Goal: Communication & Community: Participate in discussion

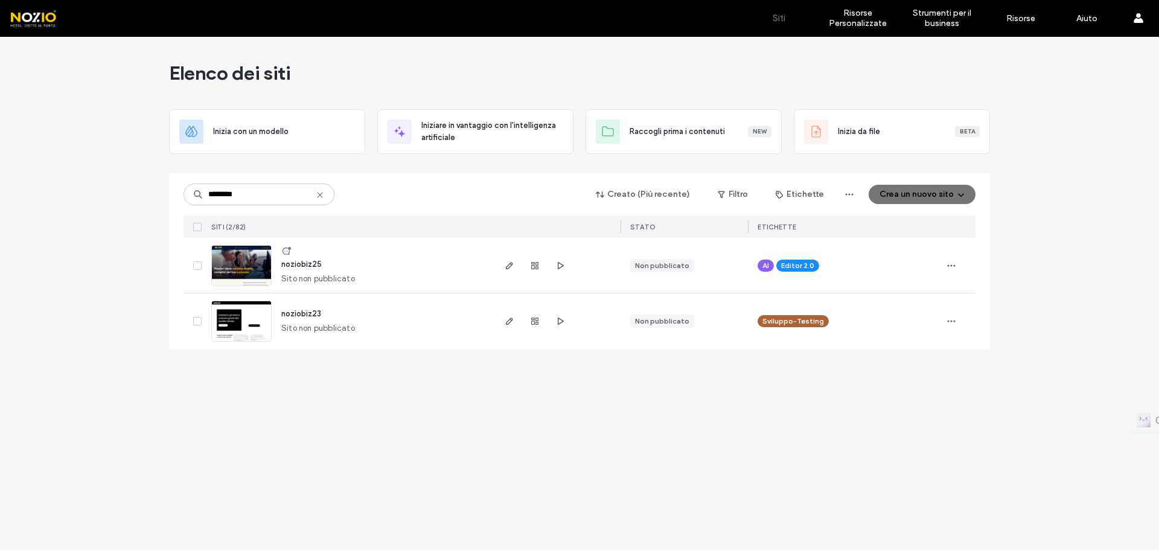
type input "********"
click at [234, 260] on img at bounding box center [241, 287] width 59 height 82
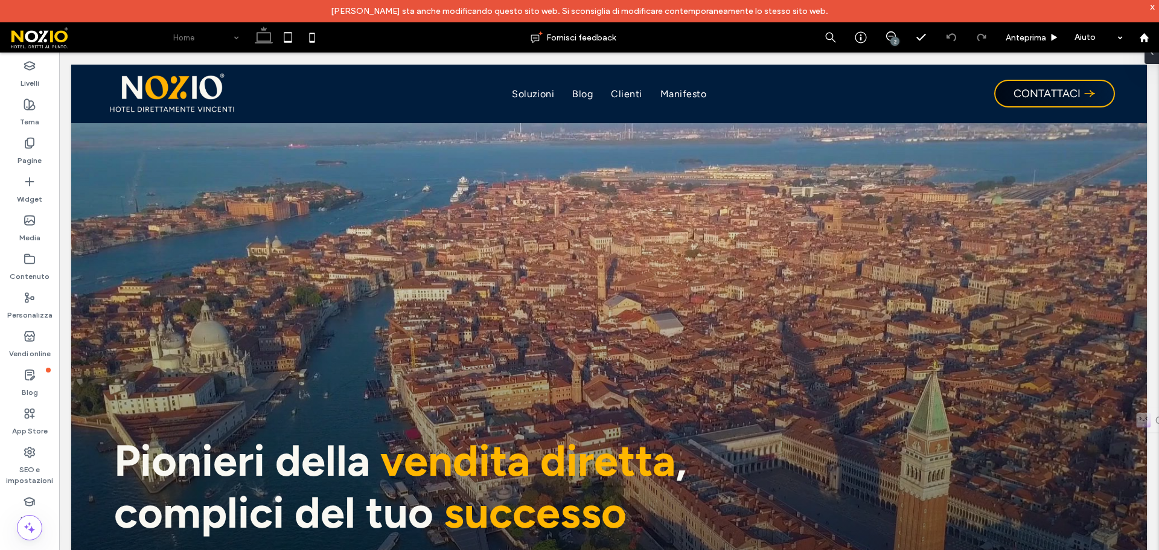
click at [236, 42] on div "Home" at bounding box center [206, 37] width 78 height 30
click at [1034, 40] on span "Anteprima" at bounding box center [1026, 38] width 40 height 10
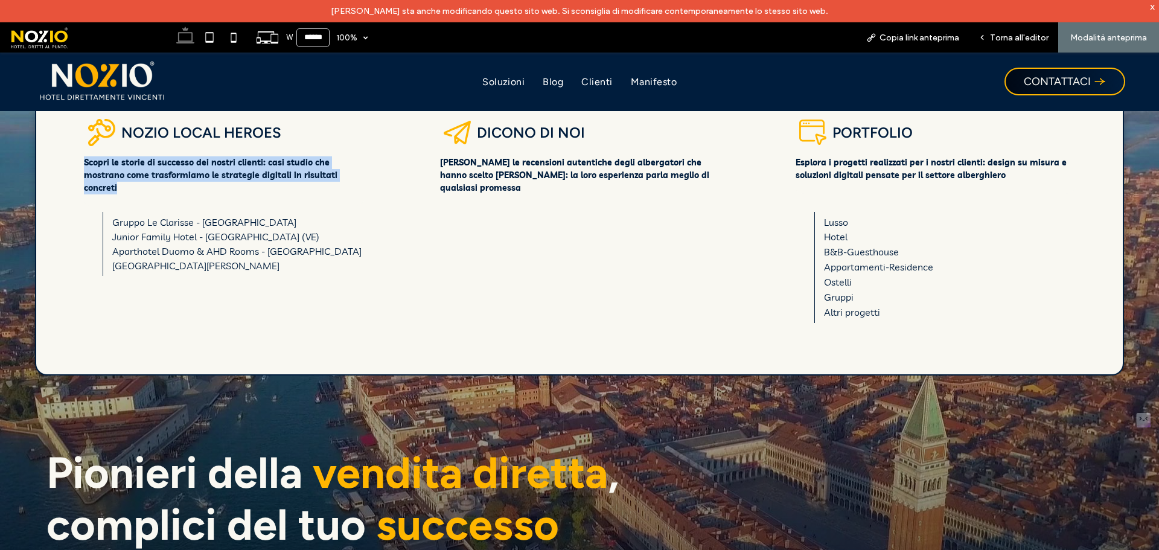
drag, startPoint x: 84, startPoint y: 163, endPoint x: 137, endPoint y: 184, distance: 57.2
click at [137, 184] on p "Scopri le storie di successo dei nostri clienti: casi studio che mostrano come …" at bounding box center [223, 175] width 279 height 38
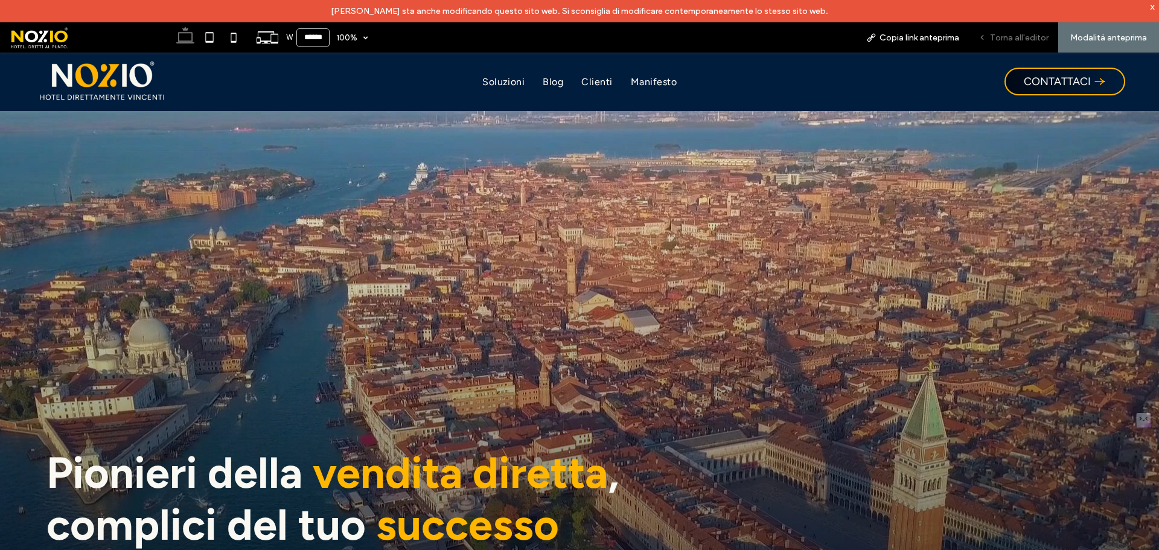
click at [989, 37] on div "Torna all'editor" at bounding box center [1013, 38] width 89 height 10
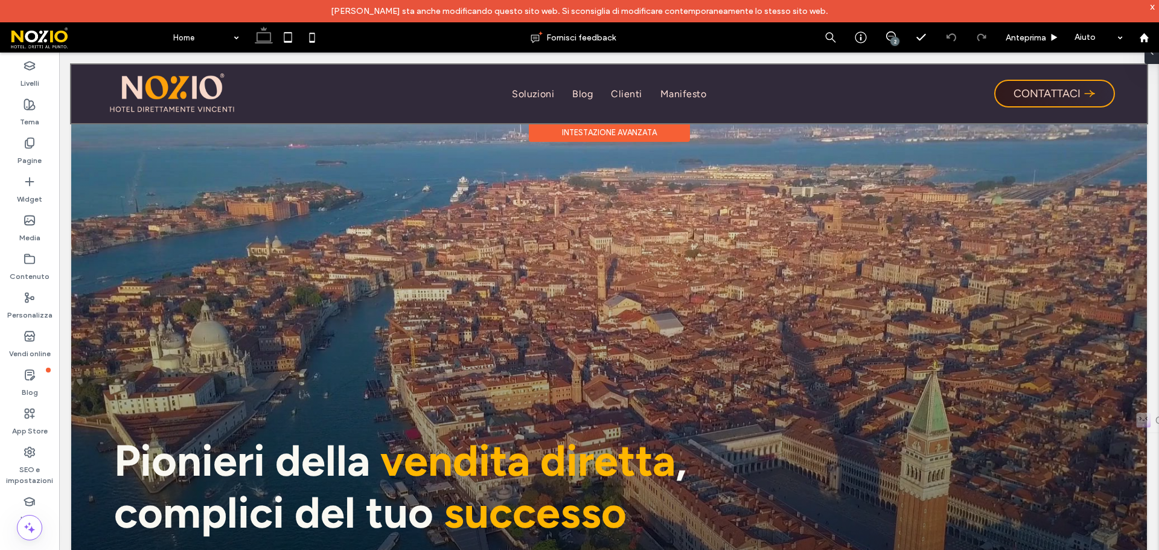
click at [631, 95] on div at bounding box center [609, 94] width 1076 height 59
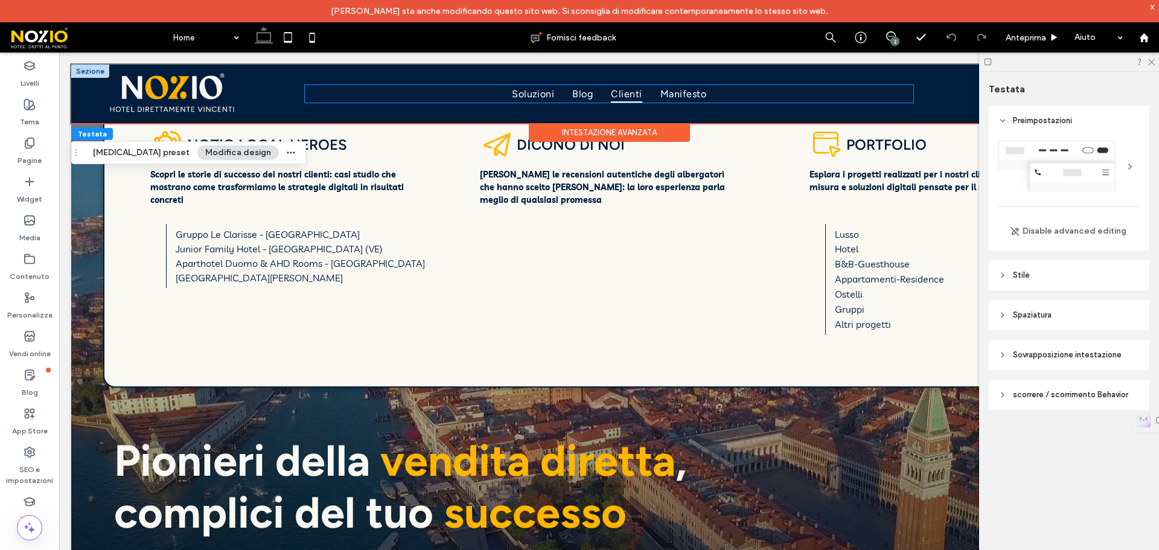
click at [634, 92] on span "Clienti" at bounding box center [626, 94] width 31 height 18
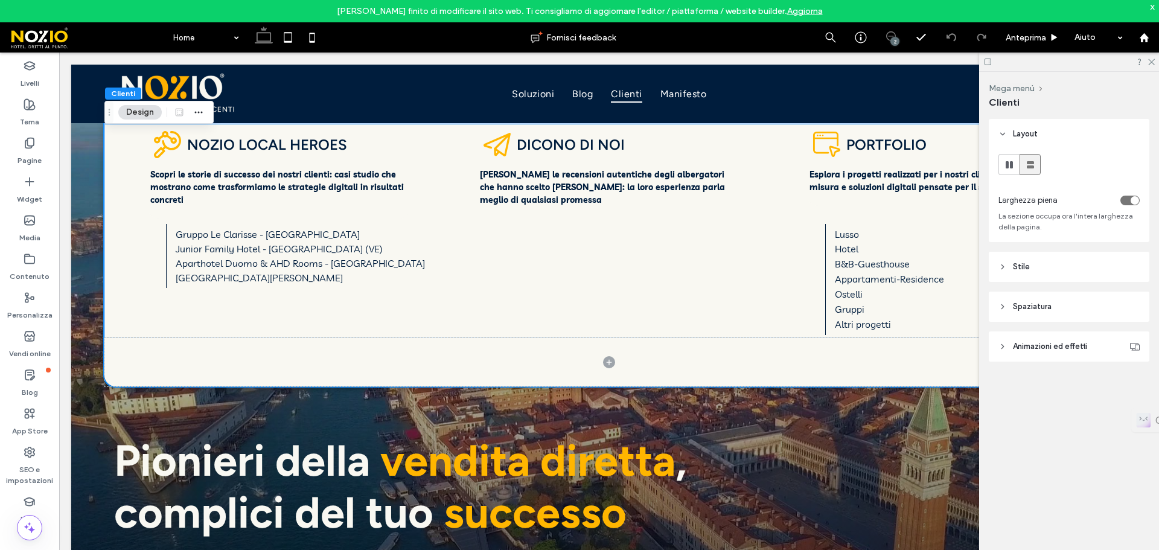
click at [891, 37] on icon at bounding box center [891, 36] width 10 height 10
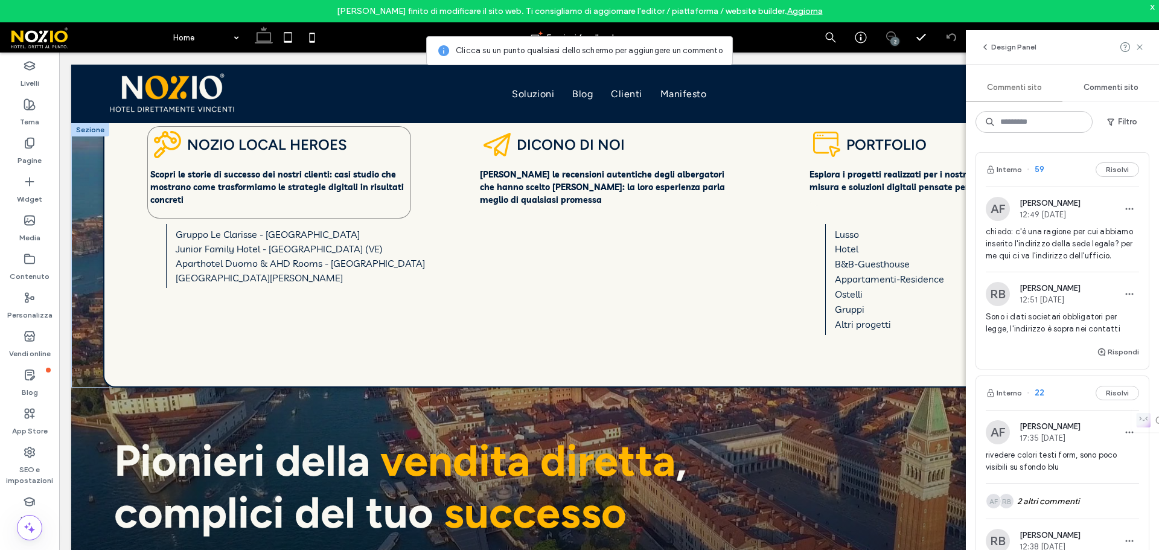
click at [258, 185] on strong "Scopri le storie di successo dei nostri clienti: casi studio che mostrano come …" at bounding box center [277, 187] width 254 height 36
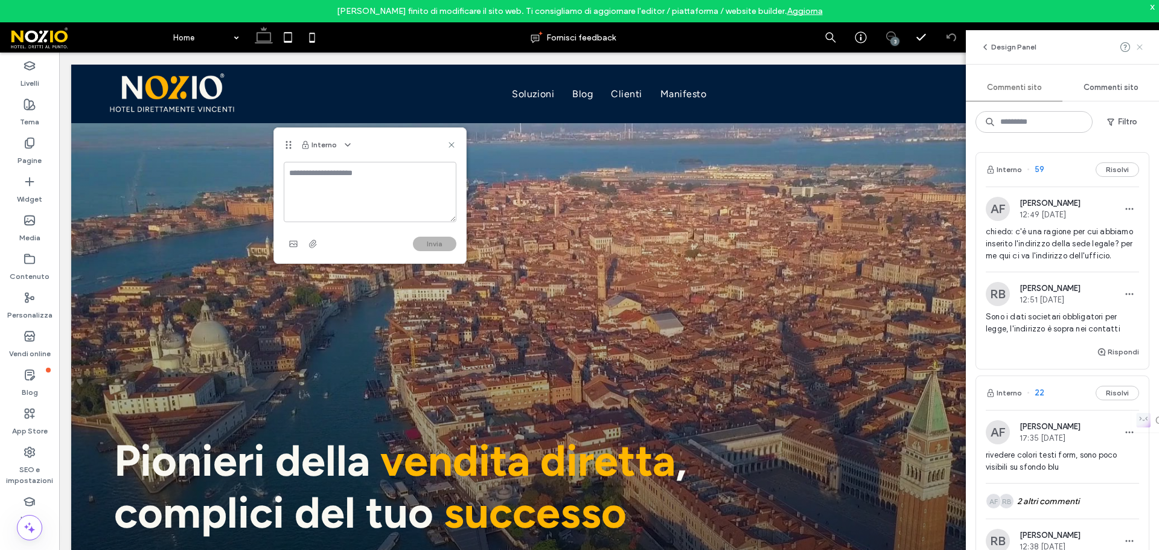
click at [1140, 46] on icon at bounding box center [1140, 47] width 10 height 10
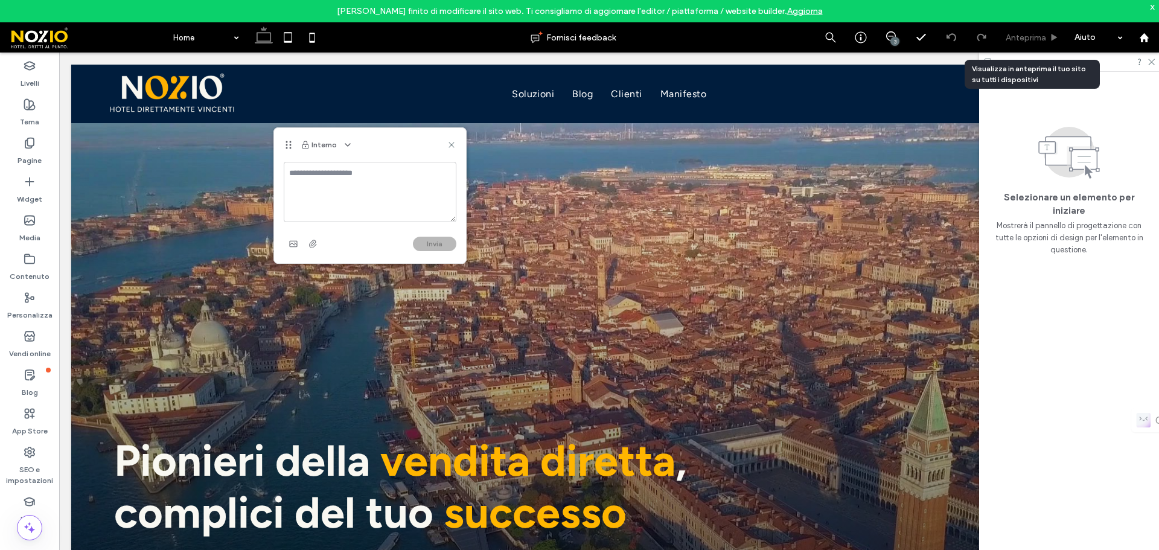
drag, startPoint x: 1027, startPoint y: 39, endPoint x: 1034, endPoint y: 39, distance: 7.3
click at [1034, 39] on span "Anteprima" at bounding box center [1026, 38] width 40 height 10
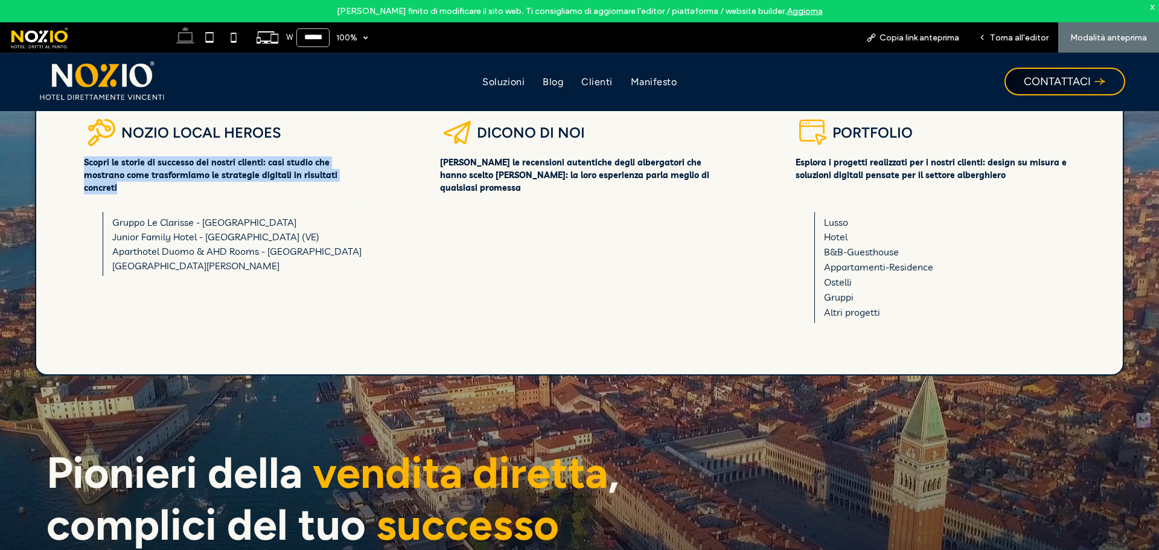
drag, startPoint x: 147, startPoint y: 190, endPoint x: 67, endPoint y: 165, distance: 83.5
click at [67, 165] on div "Esplora i progetti realizzati per i nostri clienti: design su misura e soluzion…" at bounding box center [580, 218] width 1068 height 209
copy strong "Scopri le storie di successo dei nostri clienti: casi studio che mostrano come …"
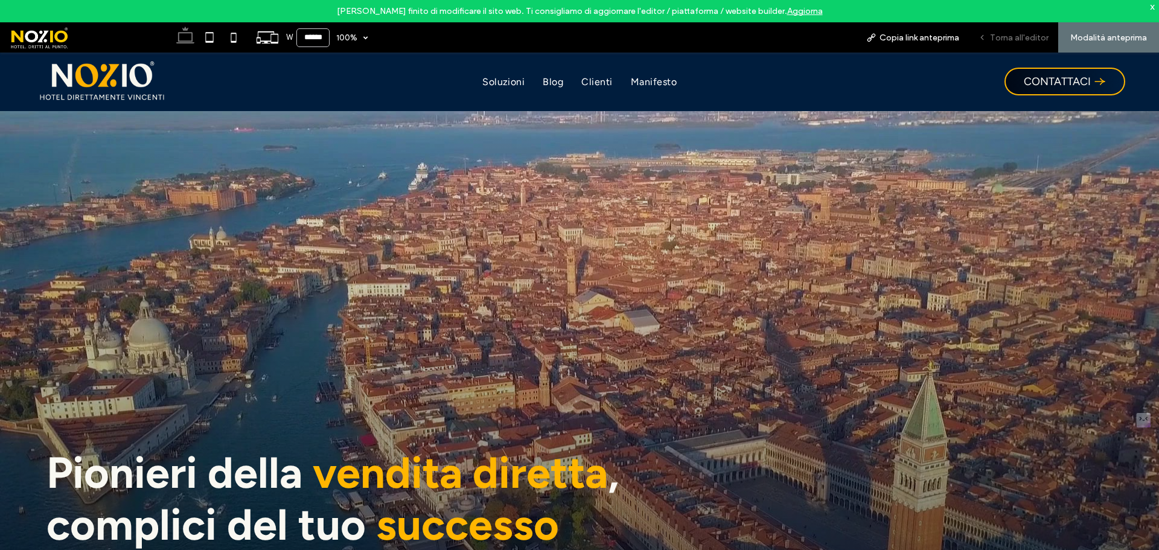
click at [1011, 31] on div "Torna all'editor" at bounding box center [1013, 37] width 89 height 30
click at [1009, 36] on span "Torna all'editor" at bounding box center [1019, 38] width 59 height 10
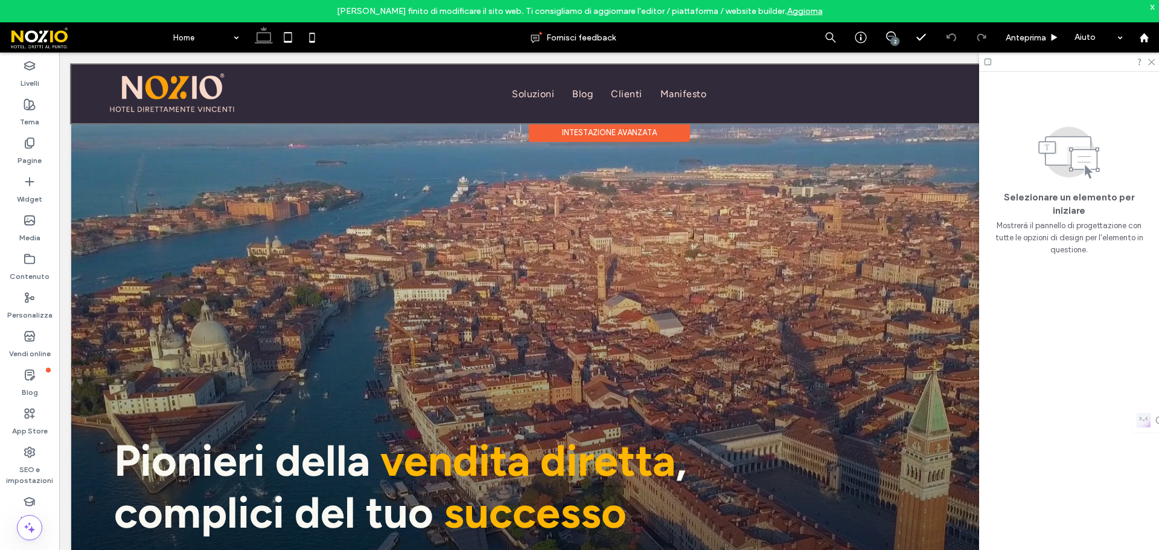
click at [624, 94] on div at bounding box center [609, 94] width 1076 height 59
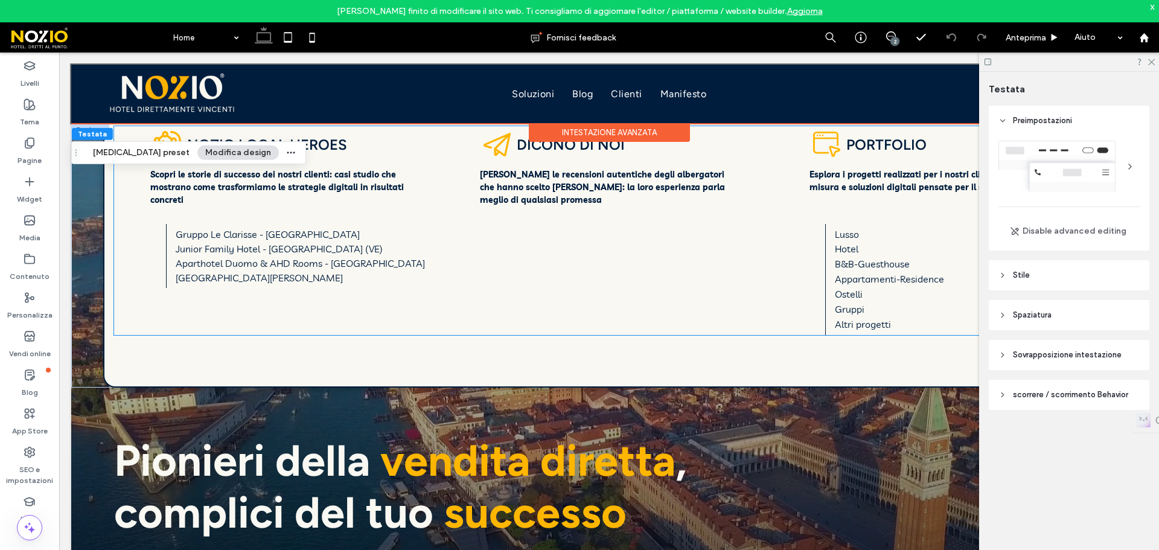
click at [283, 184] on strong "Scopri le storie di successo dei nostri clienti: casi studio che mostrano come …" at bounding box center [277, 187] width 254 height 36
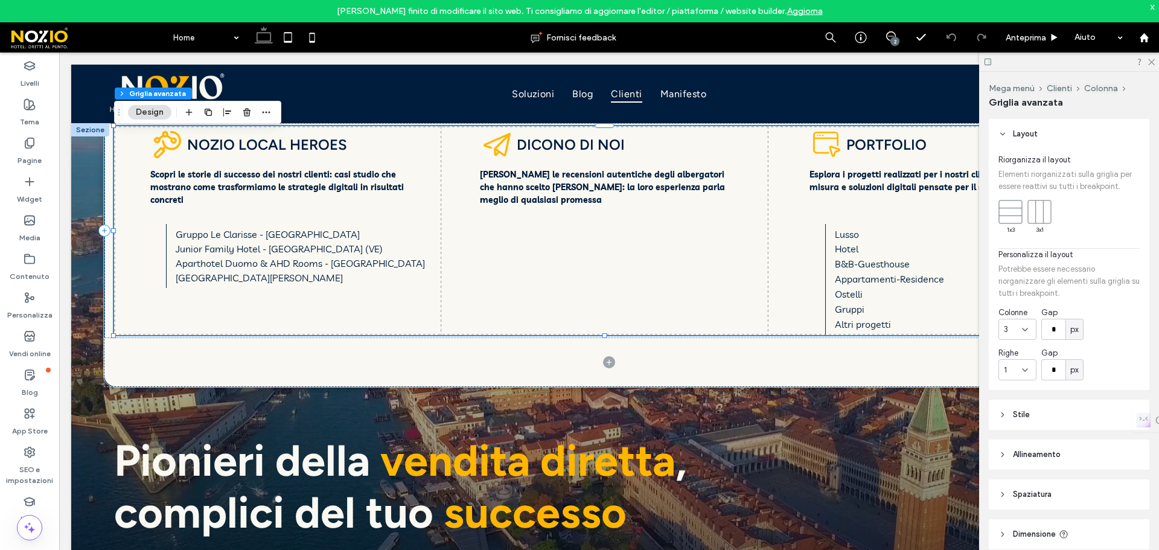
click at [891, 42] on div "2" at bounding box center [895, 41] width 9 height 9
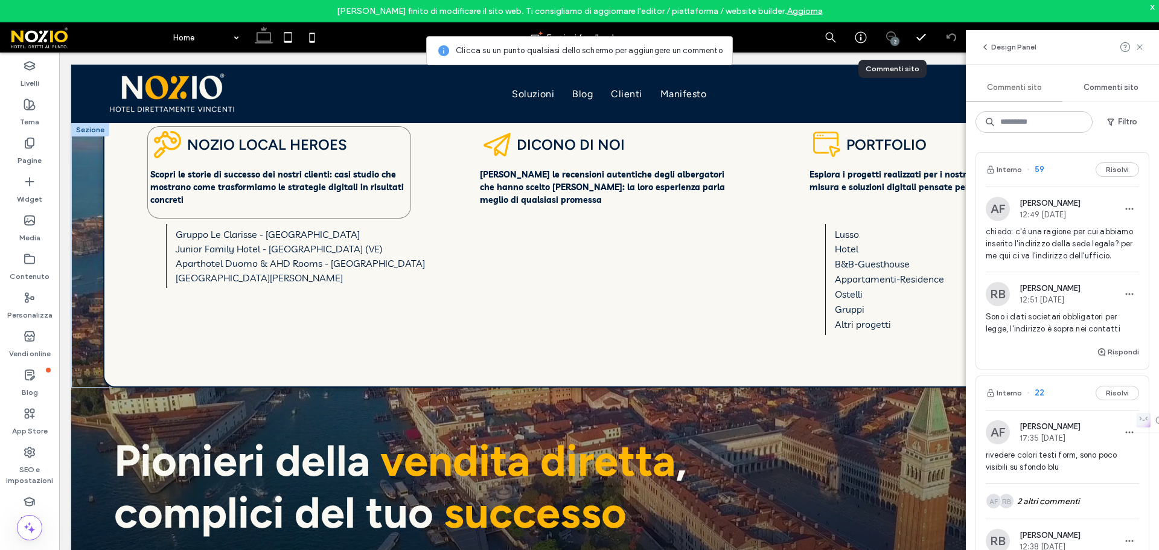
click at [265, 177] on strong "Scopri le storie di successo dei nostri clienti: casi studio che mostrano come …" at bounding box center [277, 187] width 254 height 36
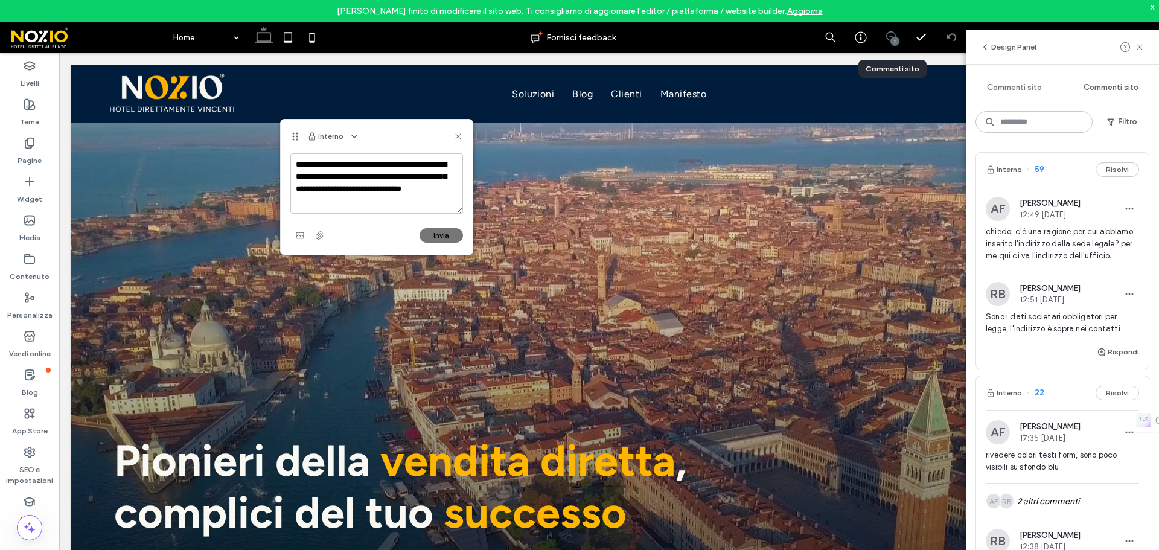
click at [297, 167] on textarea "**********" at bounding box center [376, 183] width 173 height 60
click at [329, 176] on textarea "**********" at bounding box center [376, 183] width 173 height 60
type textarea "**********"
click at [443, 231] on button "Invia" at bounding box center [441, 235] width 43 height 14
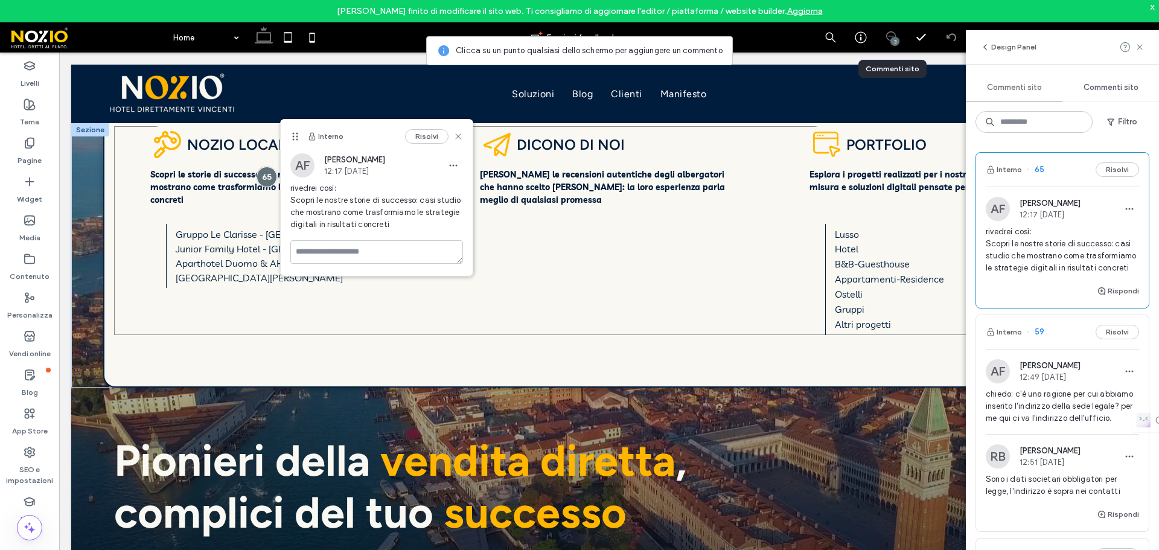
click at [220, 299] on div "Esplora i progetti realizzati per i nostri clienti: design su misura e soluzion…" at bounding box center [609, 230] width 990 height 209
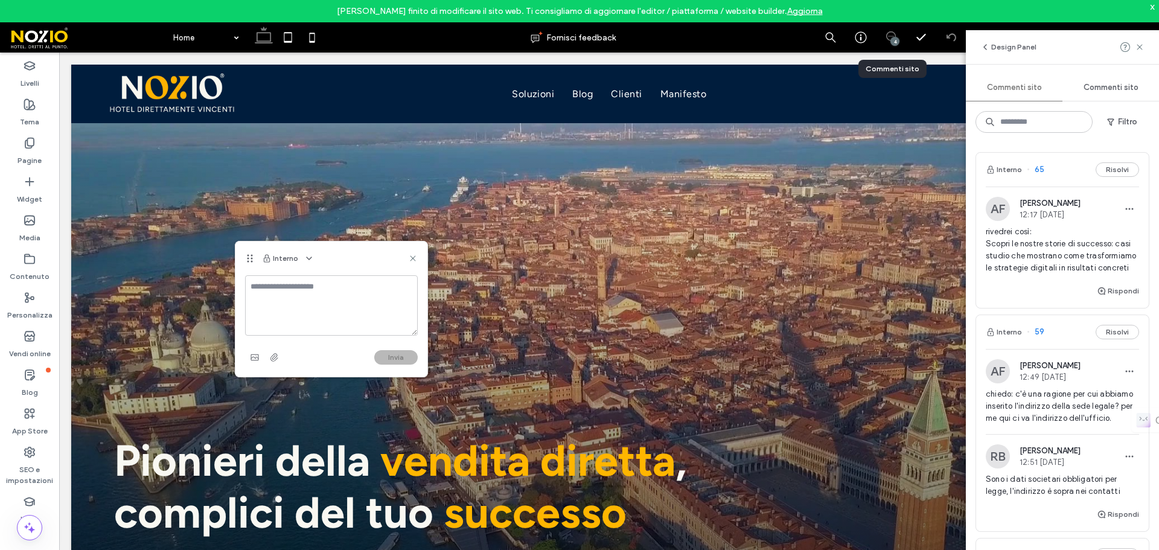
click at [337, 296] on textarea at bounding box center [331, 305] width 173 height 60
type textarea "**********"
click at [386, 359] on button "Invia" at bounding box center [395, 357] width 43 height 14
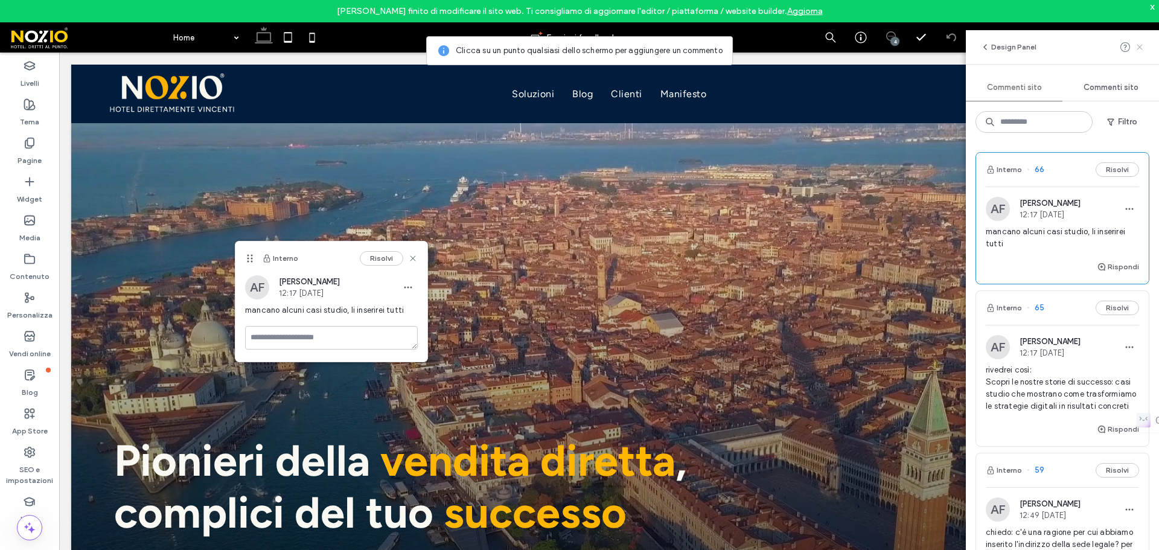
click at [1137, 46] on icon at bounding box center [1140, 47] width 10 height 10
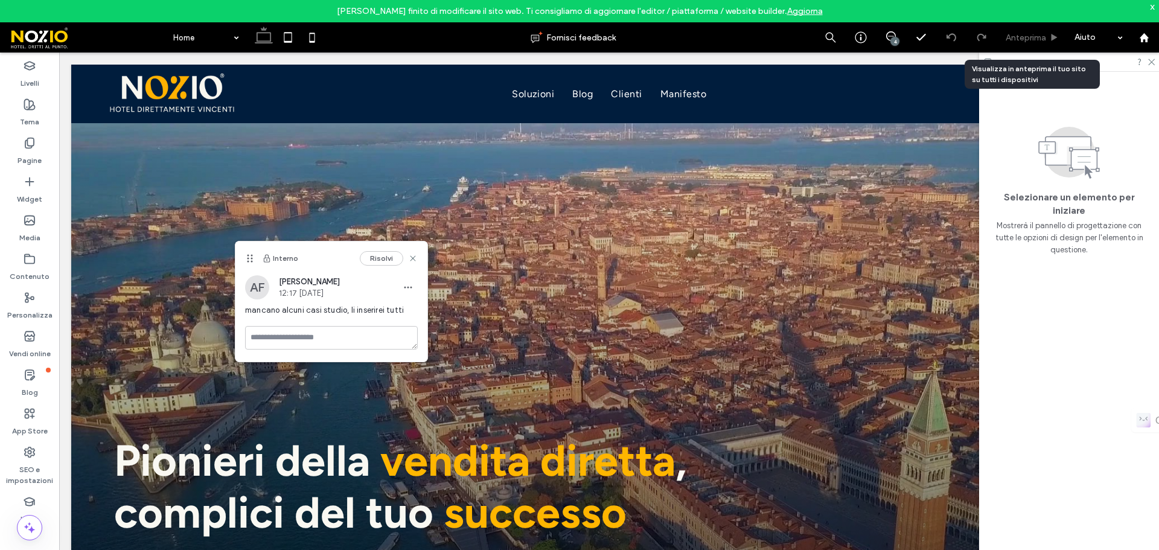
click at [1028, 36] on span "Anteprima" at bounding box center [1026, 38] width 40 height 10
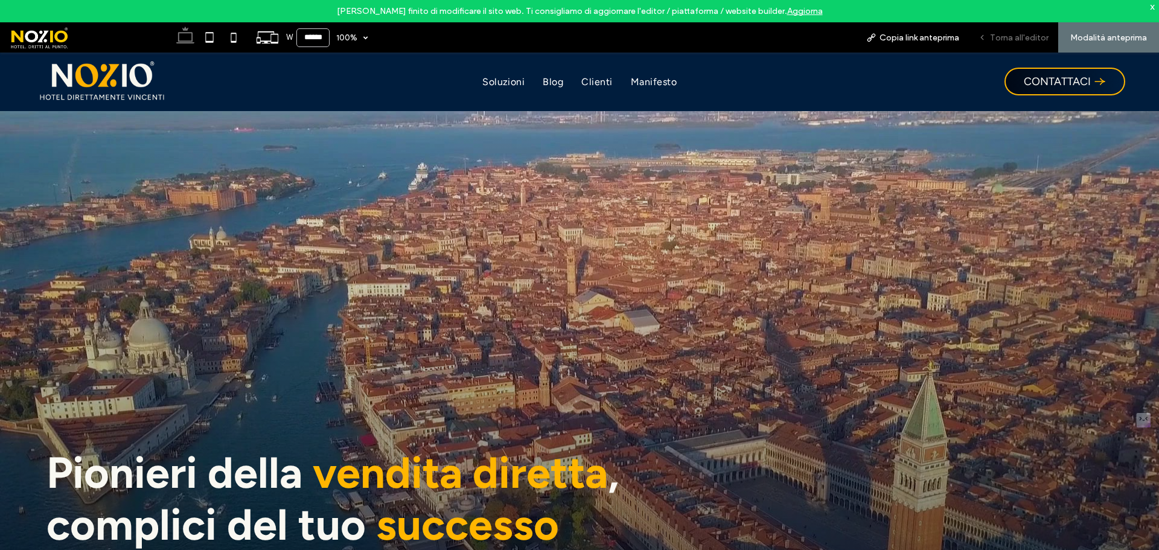
click at [995, 40] on span "Torna all'editor" at bounding box center [1019, 38] width 59 height 10
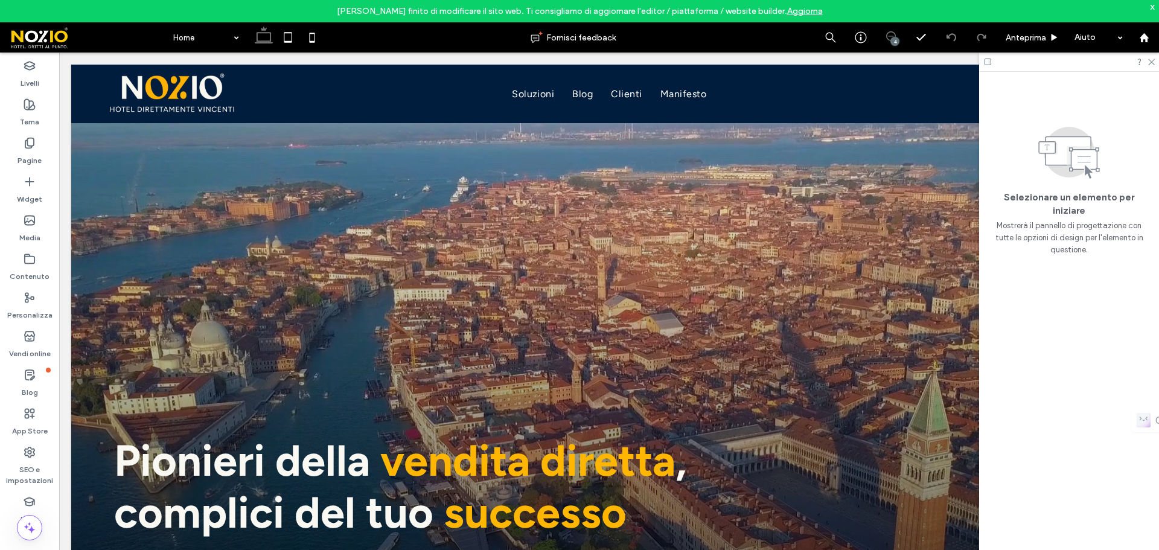
click at [892, 35] on icon at bounding box center [891, 36] width 10 height 10
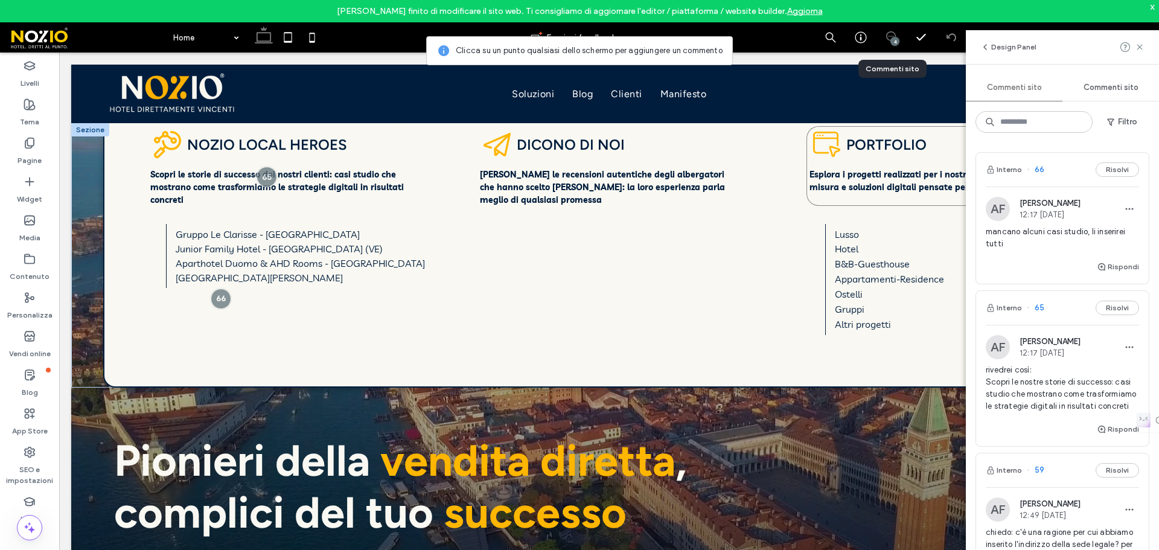
click at [821, 178] on strong "Esplora i progetti realizzati per i nostri clienti: design su misura e soluzion…" at bounding box center [934, 181] width 249 height 24
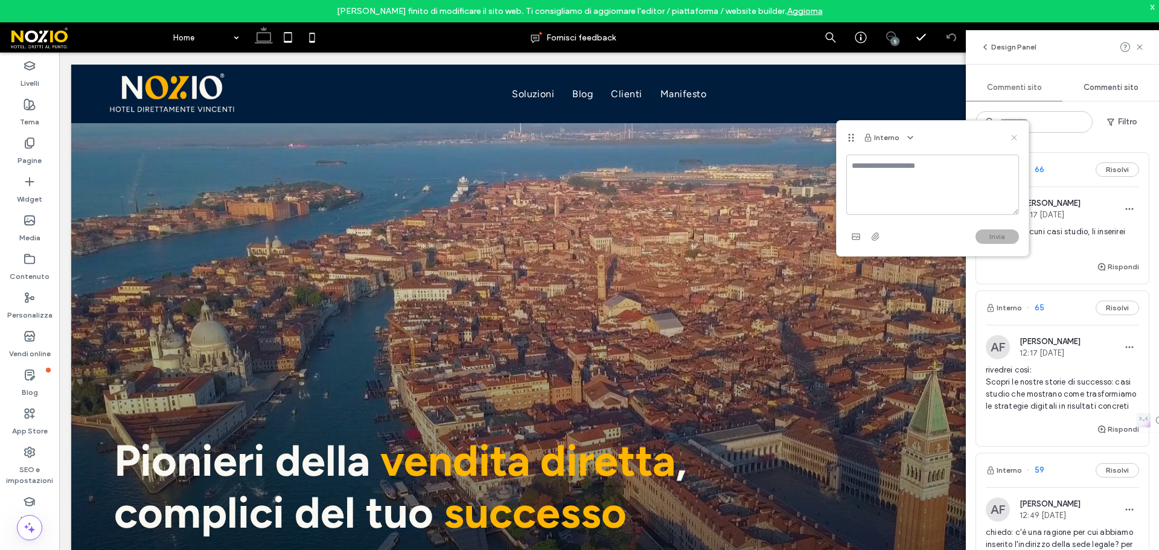
click at [1013, 141] on icon at bounding box center [1015, 138] width 10 height 10
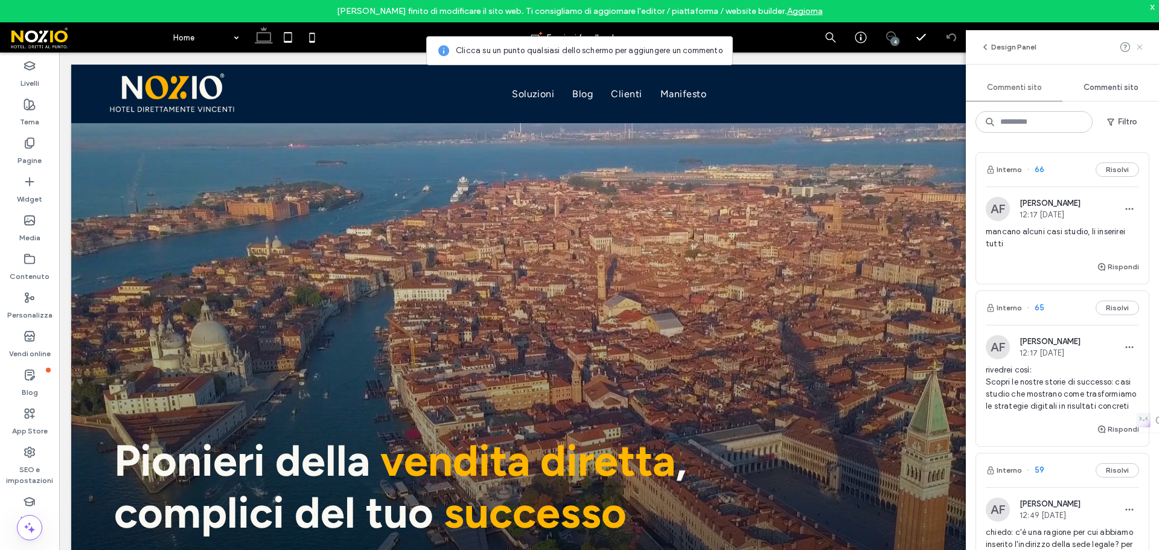
click at [1141, 48] on use at bounding box center [1139, 46] width 5 height 5
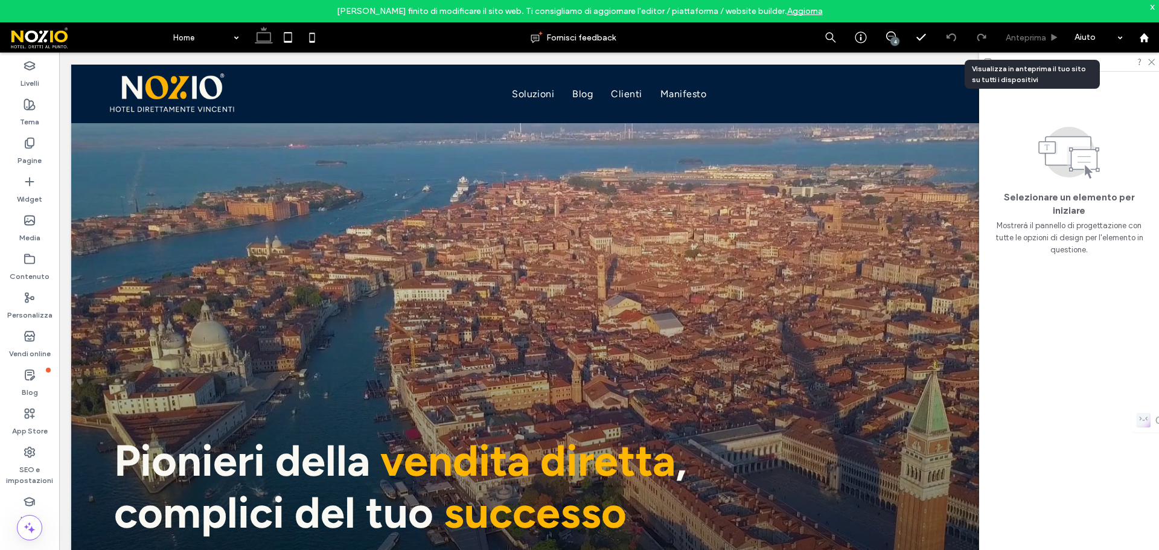
click at [1024, 40] on span "Anteprima" at bounding box center [1026, 38] width 40 height 10
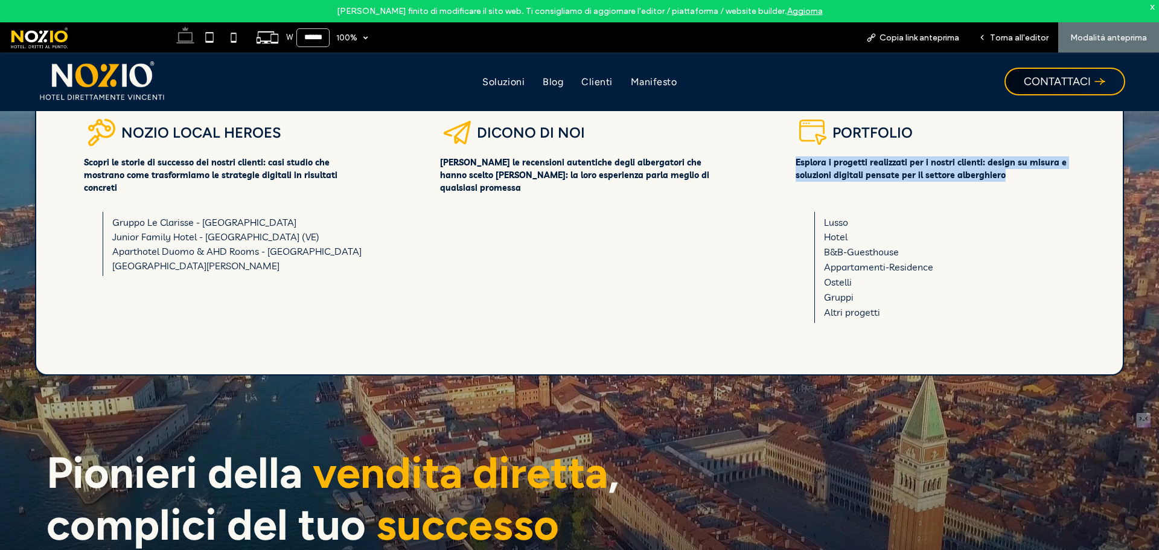
drag, startPoint x: 1001, startPoint y: 177, endPoint x: 790, endPoint y: 165, distance: 211.1
click at [796, 165] on p "Esplora i progetti realizzati per i nostri clienti: design su misura e soluzion…" at bounding box center [935, 168] width 279 height 25
copy strong "Esplora i progetti realizzati per i nostri clienti: design su misura e soluzion…"
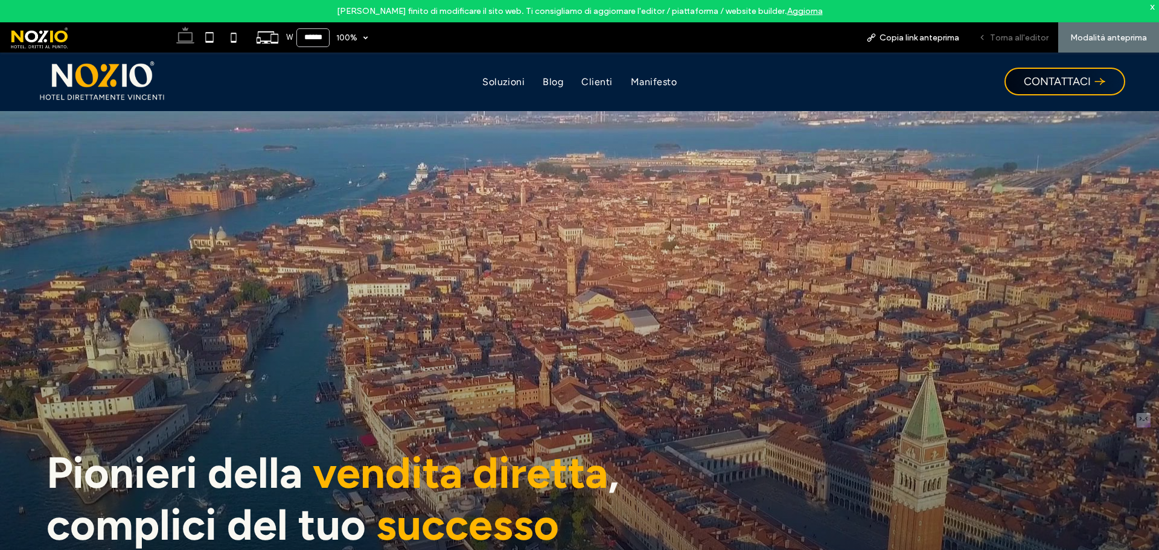
click at [990, 35] on div "Torna all'editor" at bounding box center [1013, 38] width 89 height 10
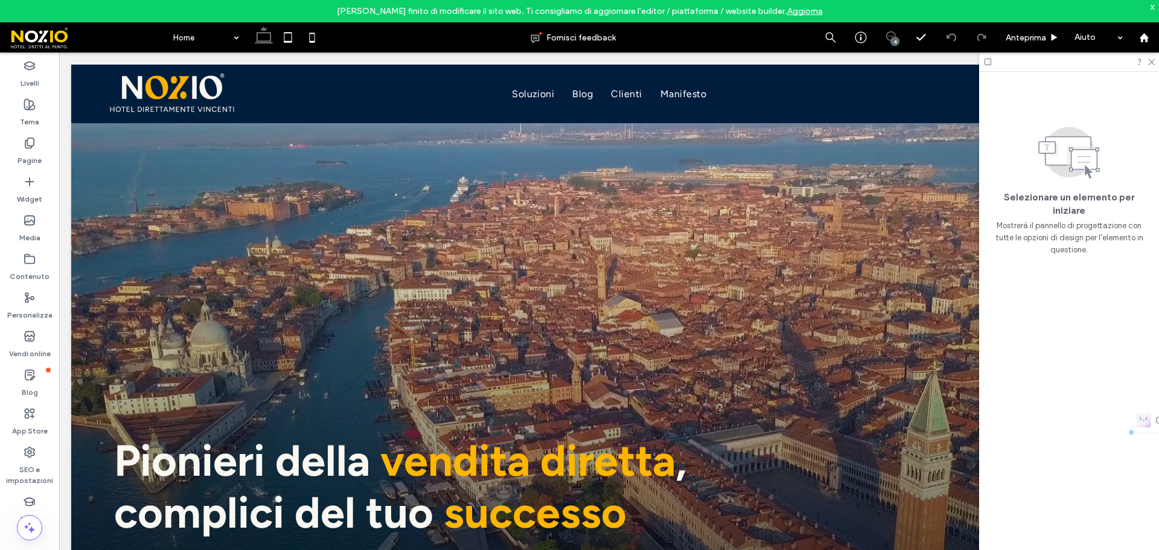
click at [892, 36] on use at bounding box center [891, 36] width 10 height 10
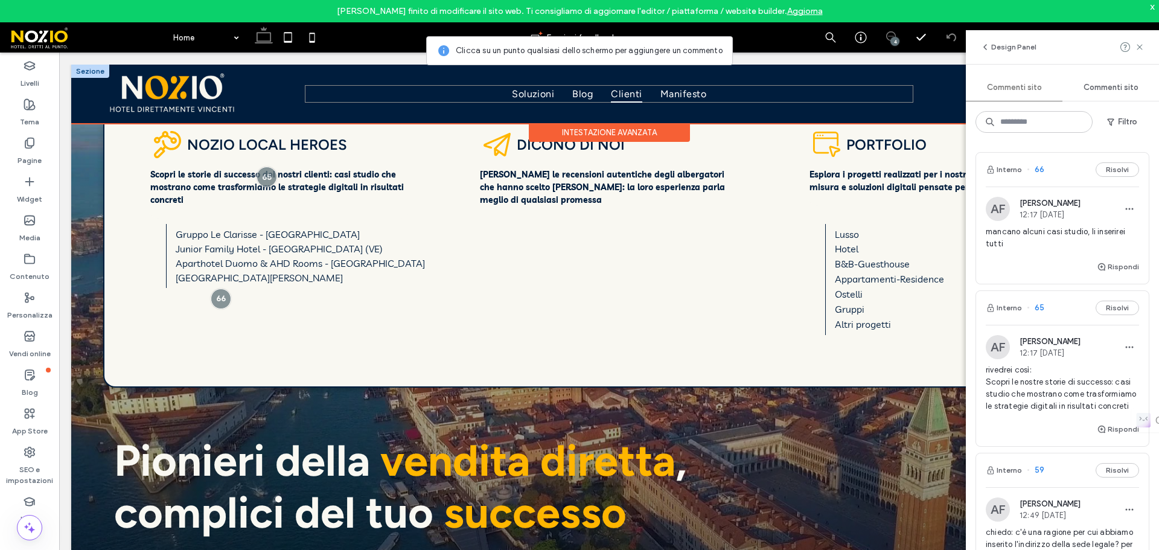
click at [617, 95] on span "Clienti" at bounding box center [626, 94] width 31 height 18
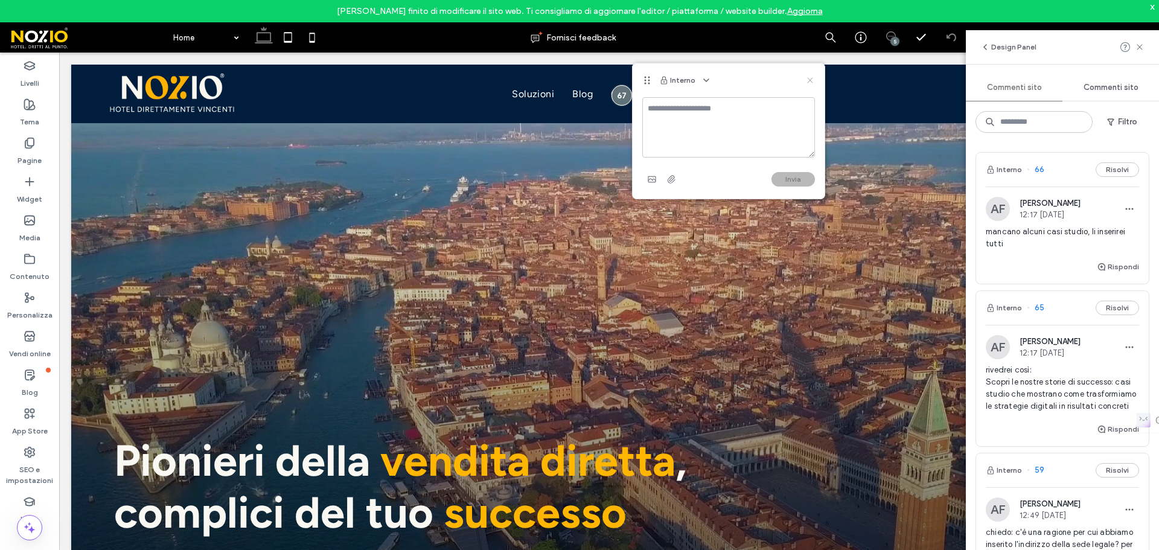
click at [807, 75] on icon at bounding box center [810, 80] width 10 height 10
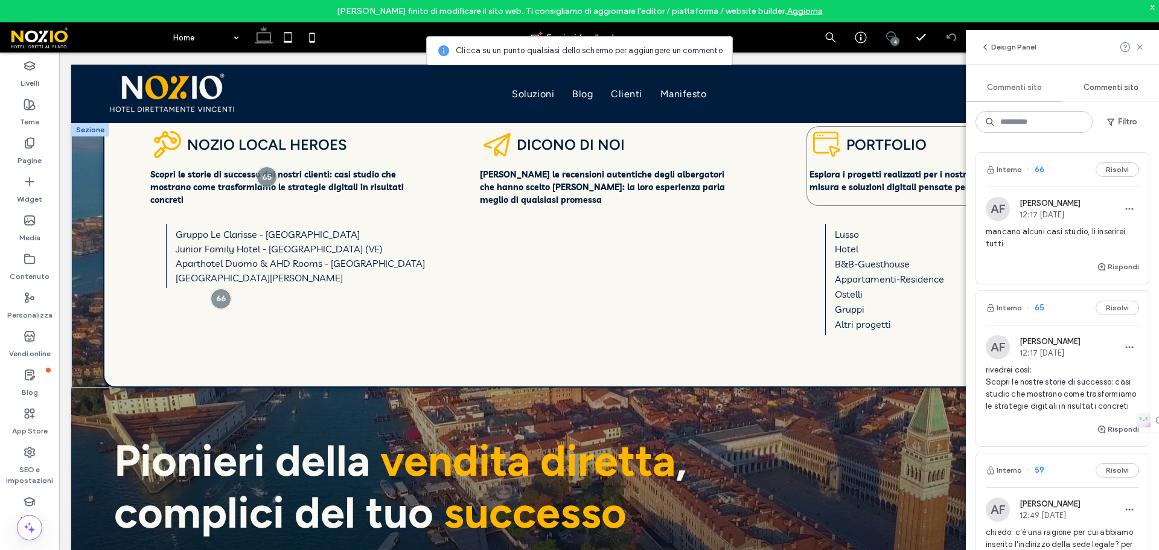
click at [856, 181] on strong "Esplora i progetti realizzati per i nostri clienti: design su misura e soluzion…" at bounding box center [934, 181] width 249 height 24
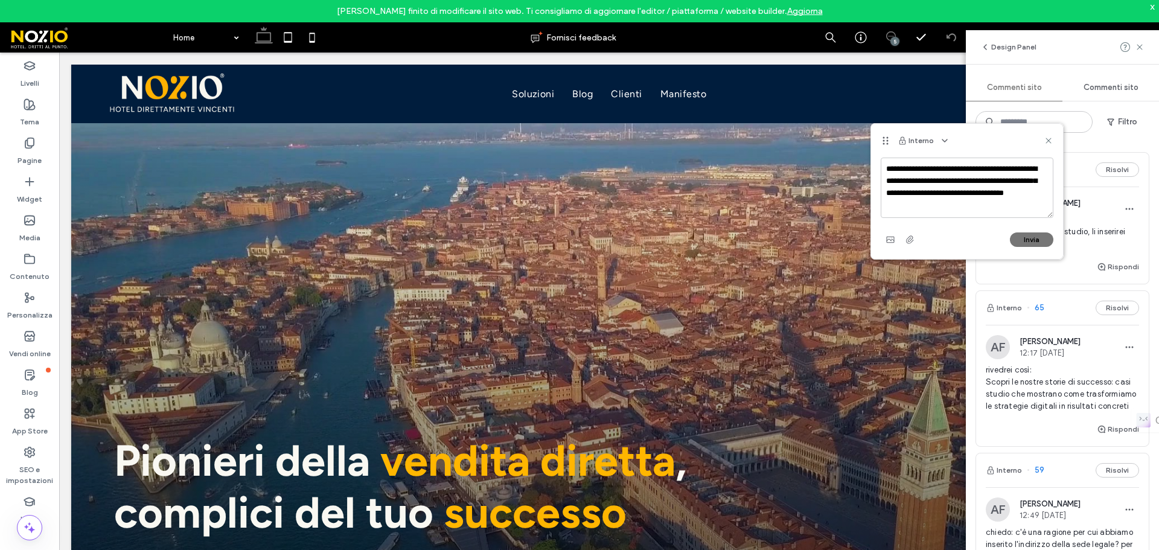
click at [934, 166] on textarea "**********" at bounding box center [967, 188] width 173 height 60
drag, startPoint x: 984, startPoint y: 182, endPoint x: 909, endPoint y: 195, distance: 75.9
click at [909, 195] on textarea "**********" at bounding box center [967, 188] width 173 height 60
type textarea "**********"
click at [1029, 244] on button "Invia" at bounding box center [1031, 239] width 43 height 14
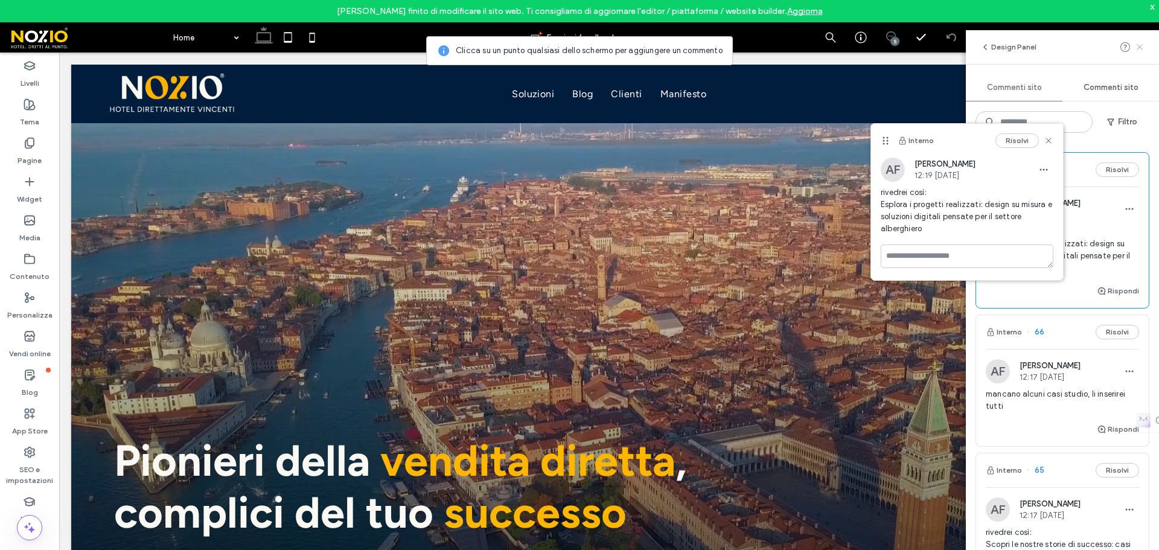
click at [1139, 50] on icon at bounding box center [1140, 47] width 10 height 10
